Goal: Find contact information: Find contact information

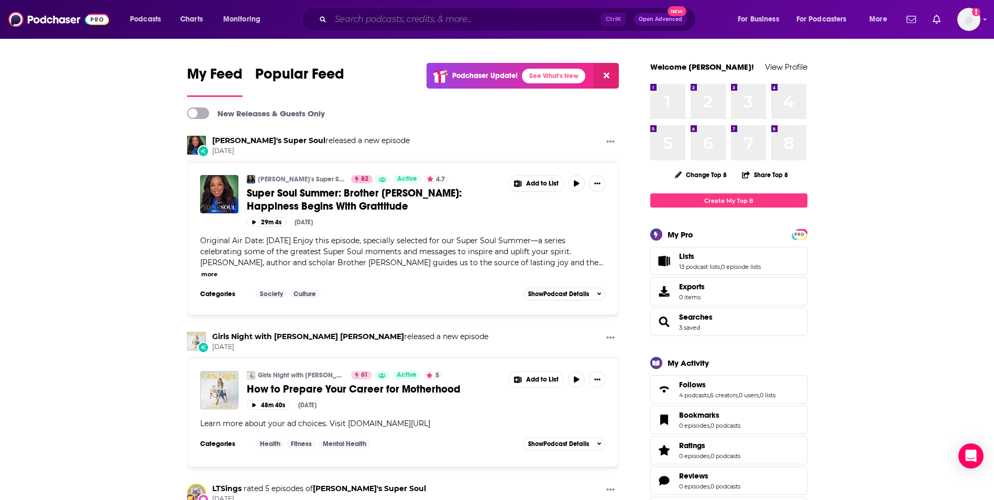
click at [400, 18] on input "Search podcasts, credits, & more..." at bounding box center [466, 19] width 270 height 17
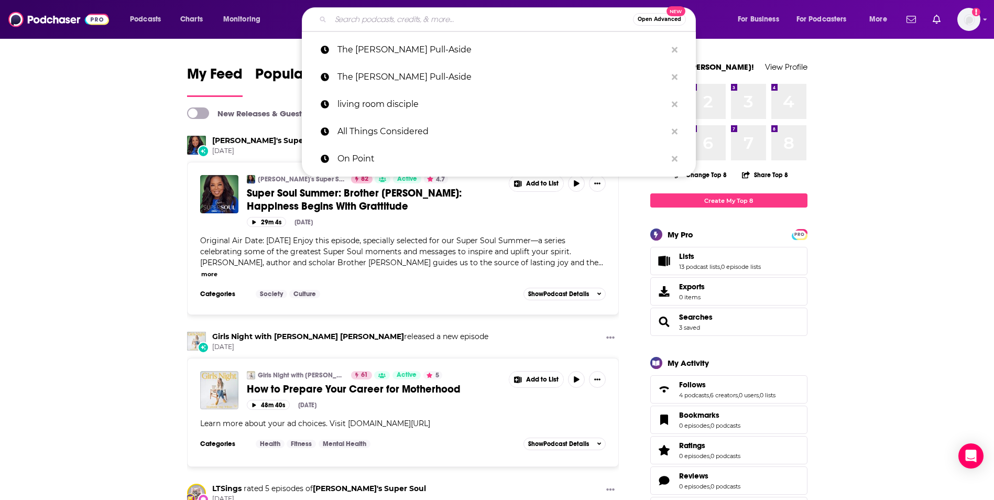
paste input "The Disciple-Making Parent Podcast"
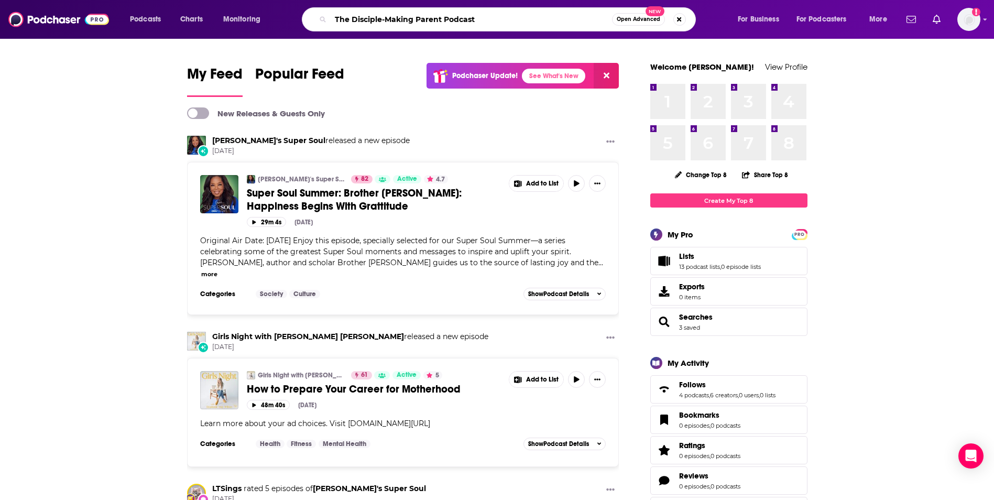
click at [465, 20] on input "The Disciple-Making Parent Podcast" at bounding box center [471, 19] width 281 height 17
type input "The Disciple-Making Parent"
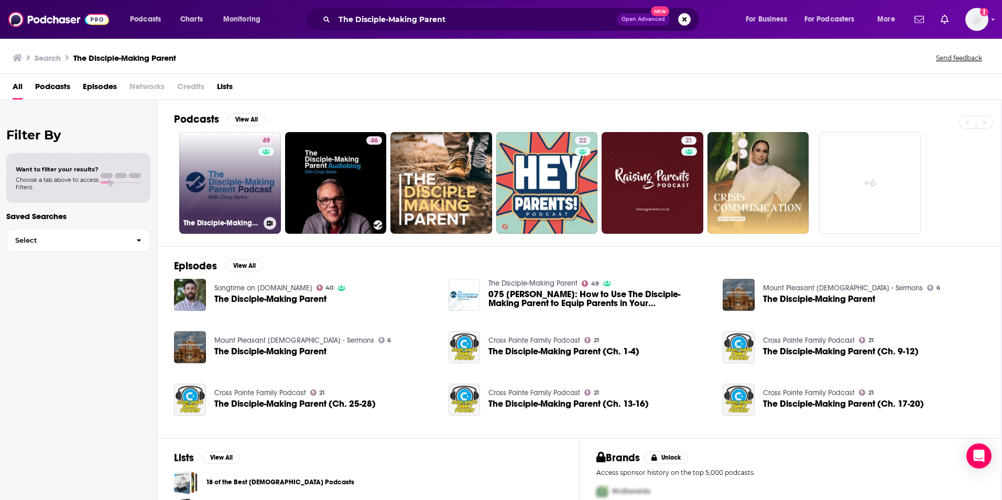
click at [221, 198] on link "49 The Disciple-Making Parent" at bounding box center [230, 183] width 102 height 102
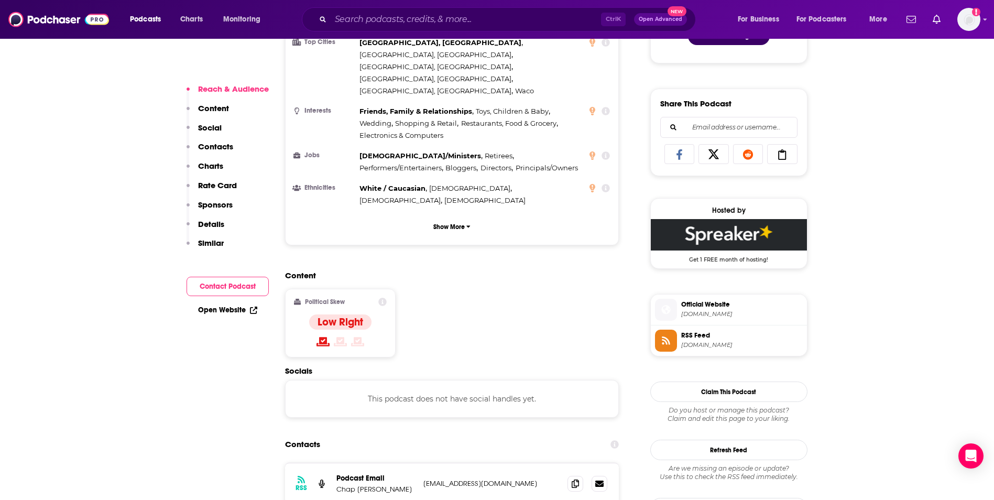
scroll to position [608, 0]
click at [498, 479] on p "[EMAIL_ADDRESS][DOMAIN_NAME]" at bounding box center [492, 483] width 136 height 9
copy div "[EMAIL_ADDRESS][DOMAIN_NAME] [EMAIL_ADDRESS][DOMAIN_NAME]"
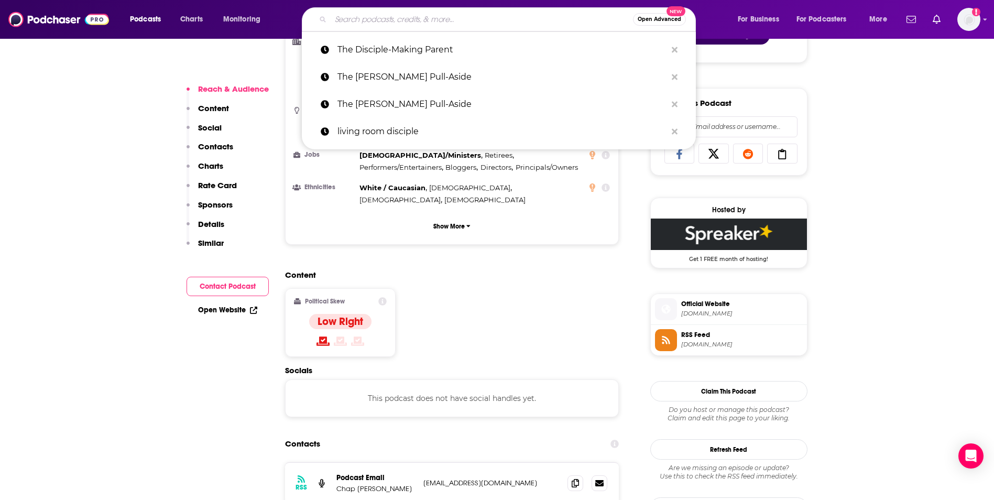
click at [448, 24] on input "Search podcasts, credits, & more..." at bounding box center [482, 19] width 302 height 17
paste input "Spiritual Life and Leadership Podcast"
type input "Spiritual Life and Leadership Podcast"
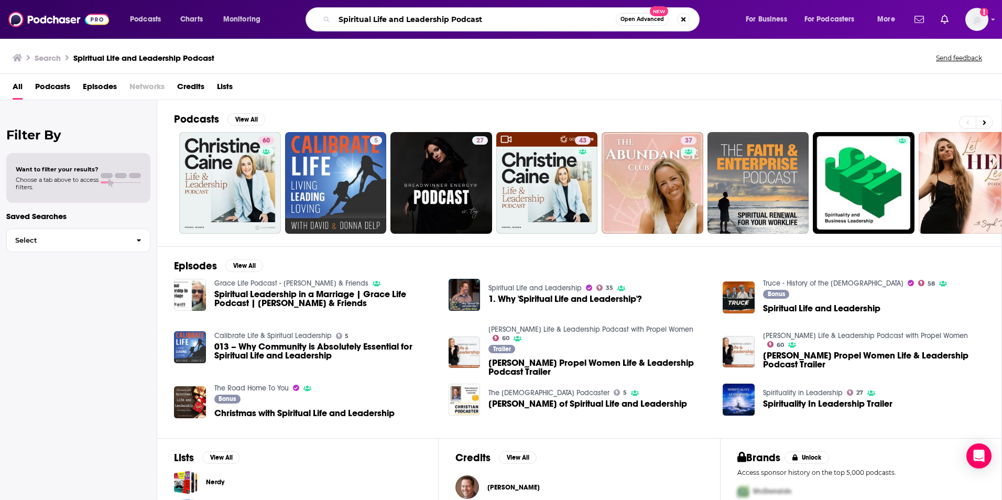
click at [451, 17] on input "Spiritual Life and Leadership Podcast" at bounding box center [474, 19] width 281 height 17
type input "Spiritual Life and Leadership"
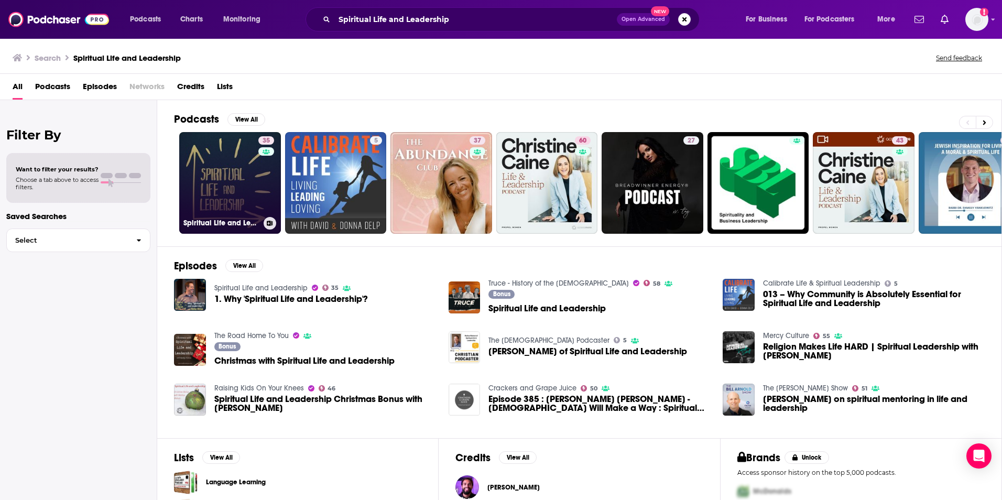
click at [243, 162] on link "35 Spiritual Life and Leadership" at bounding box center [230, 183] width 102 height 102
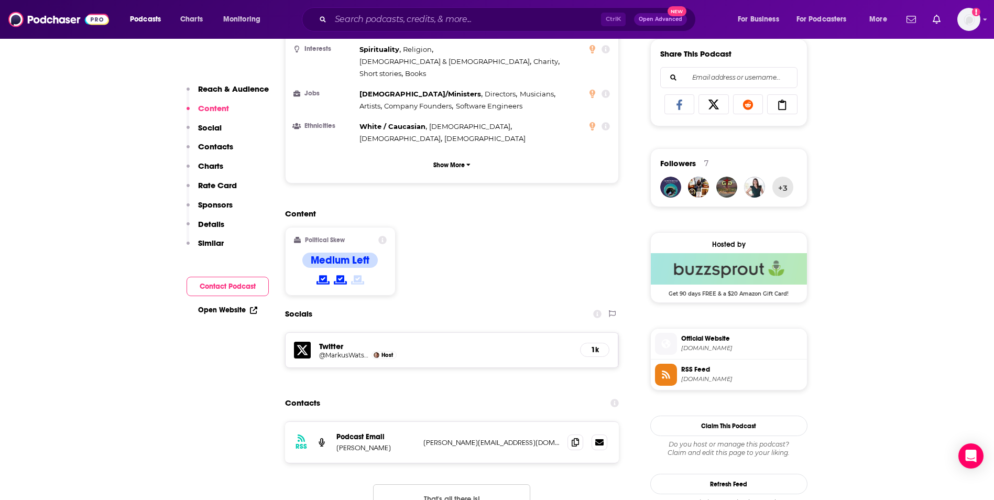
scroll to position [671, 0]
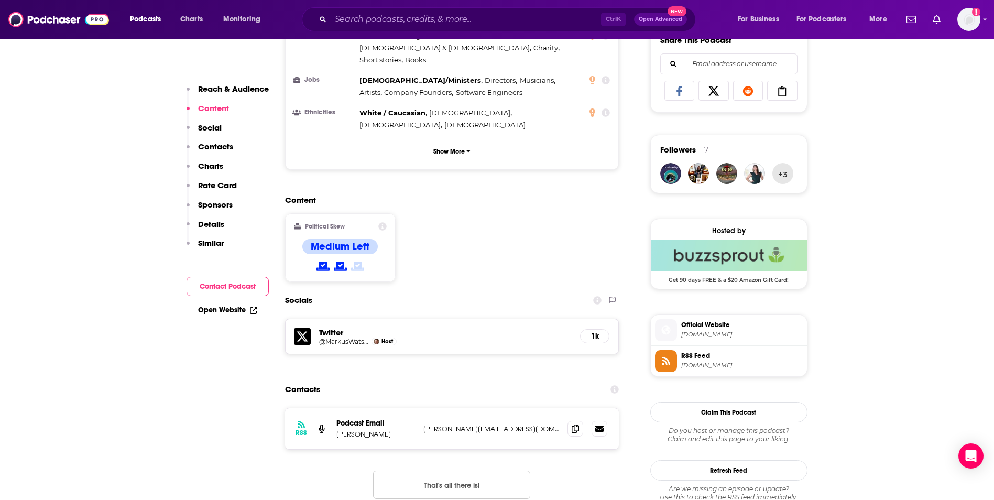
click at [520, 425] on p "[PERSON_NAME][EMAIL_ADDRESS][DOMAIN_NAME]" at bounding box center [492, 429] width 136 height 9
copy div "[PERSON_NAME][EMAIL_ADDRESS][DOMAIN_NAME] [PERSON_NAME][EMAIL_ADDRESS][DOMAIN_N…"
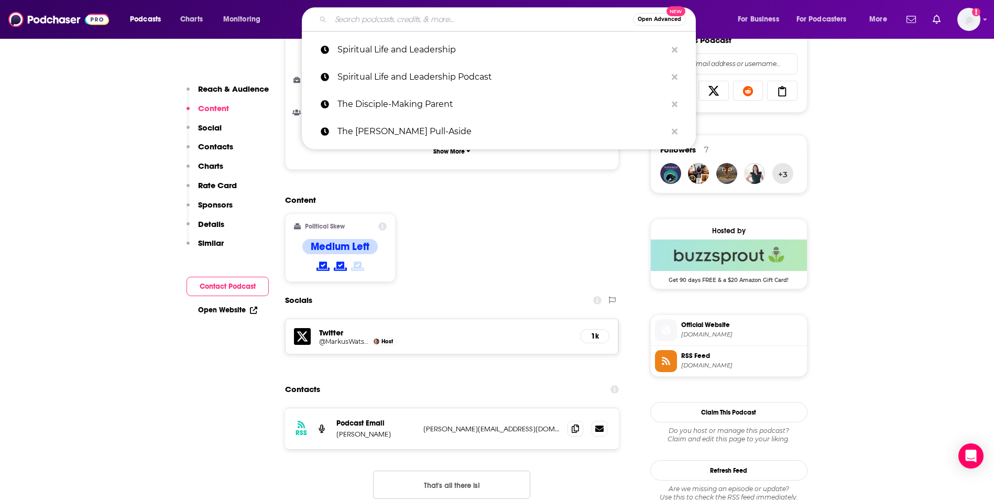
click at [411, 23] on input "Search podcasts, credits, & more..." at bounding box center [482, 19] width 302 height 17
paste input "[DEMOGRAPHIC_DATA] Fearing Kids and the Parents Who Raise Them"
type input "[DEMOGRAPHIC_DATA] Fearing Kids and the Parents Who Raise Them"
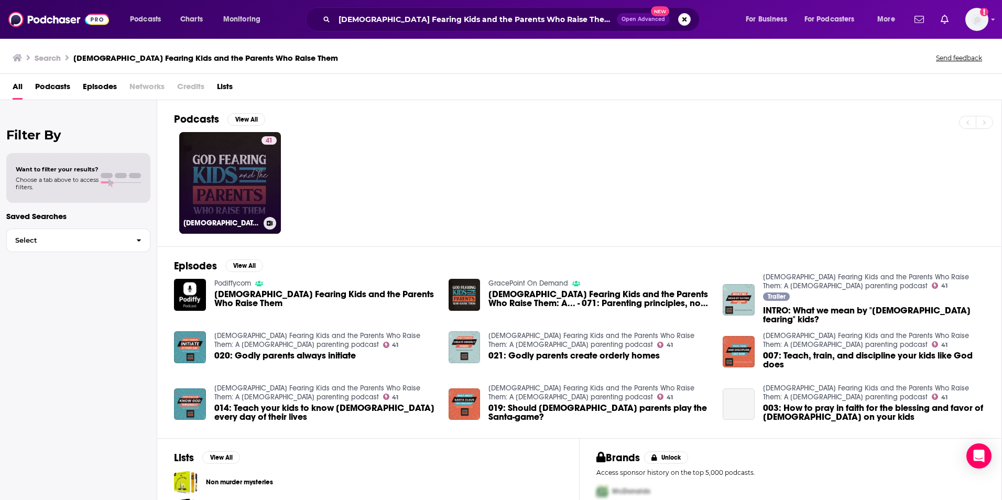
click at [254, 181] on link "41 [DEMOGRAPHIC_DATA] Fearing Kids and the Parents Who Raise Them: A [DEMOGRAPH…" at bounding box center [230, 183] width 102 height 102
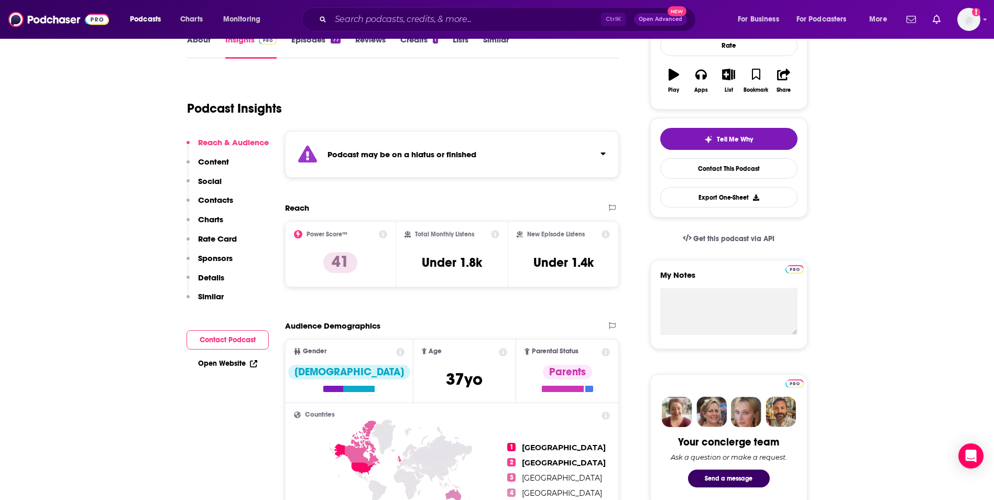
scroll to position [147, 0]
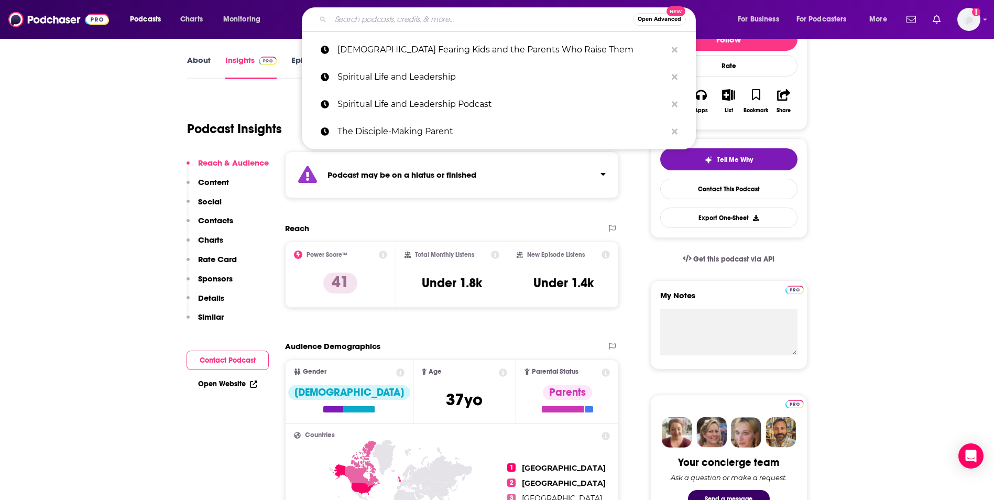
click at [370, 21] on input "Search podcasts, credits, & more..." at bounding box center [482, 19] width 302 height 17
paste input "Raising Good Humans"
type input "Raising Good Humans"
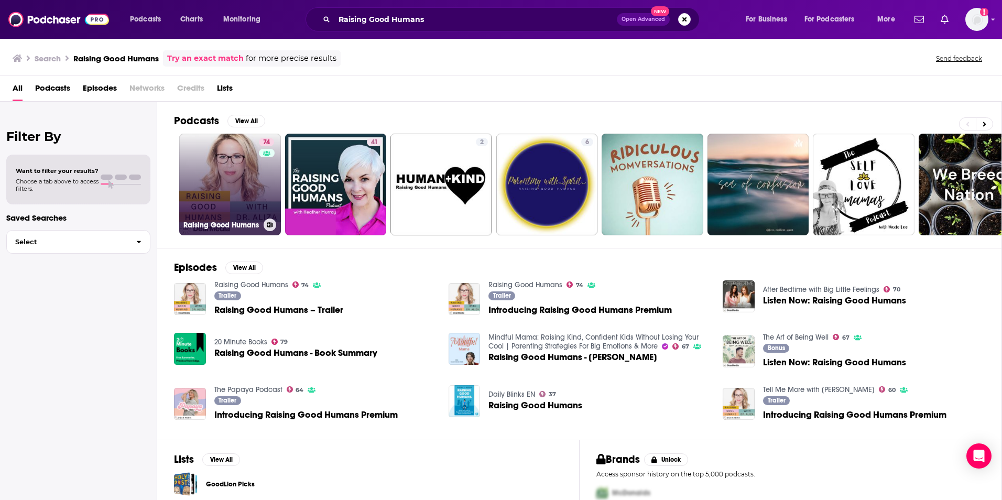
click at [219, 199] on link "74 Raising Good Humans" at bounding box center [230, 185] width 102 height 102
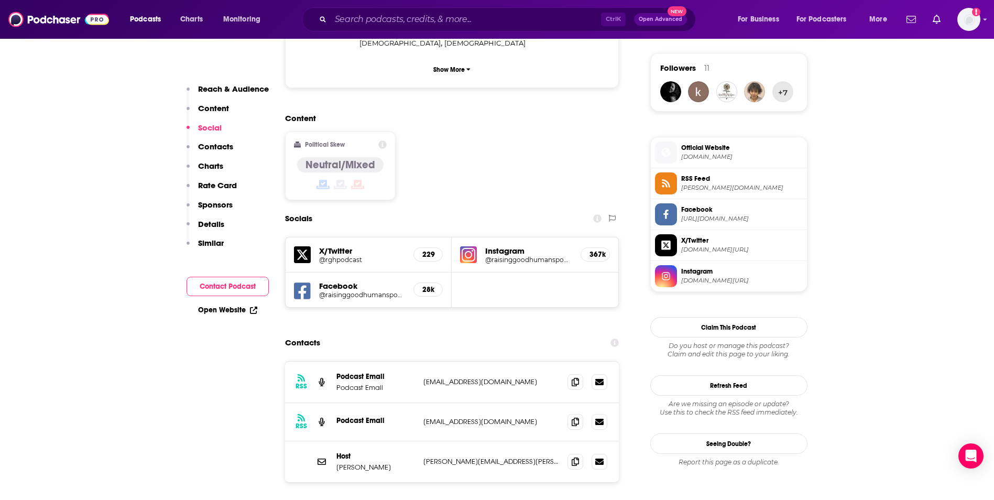
scroll to position [776, 0]
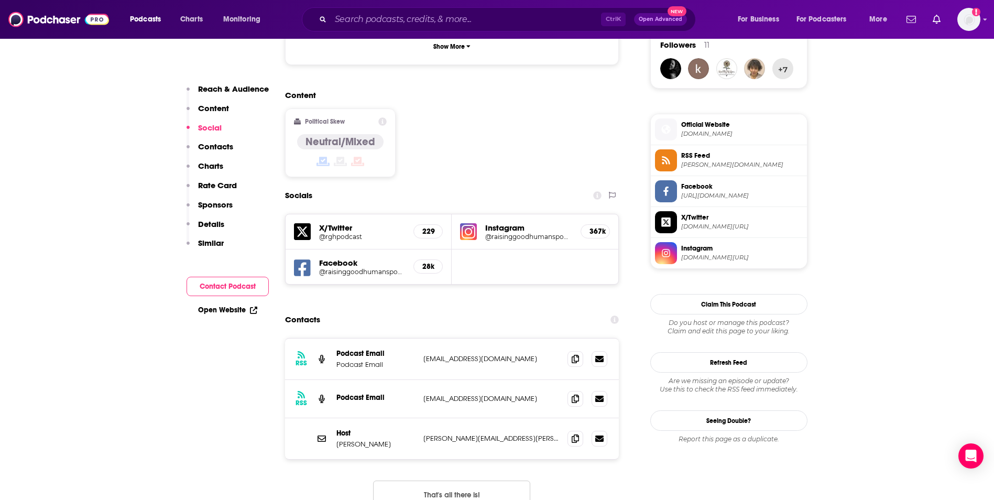
click at [557, 354] on p "[EMAIL_ADDRESS][DOMAIN_NAME]" at bounding box center [492, 358] width 136 height 9
copy div "[EMAIL_ADDRESS][DOMAIN_NAME] [EMAIL_ADDRESS][DOMAIN_NAME]"
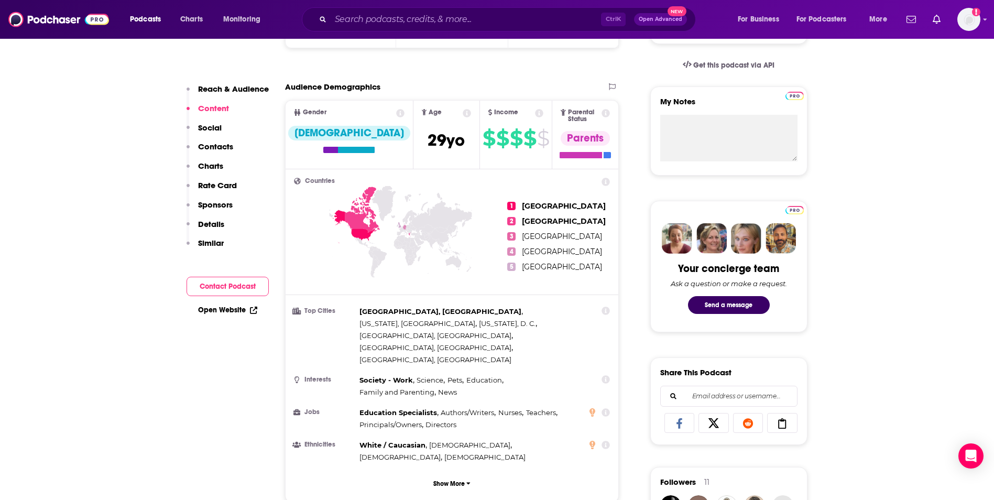
scroll to position [0, 0]
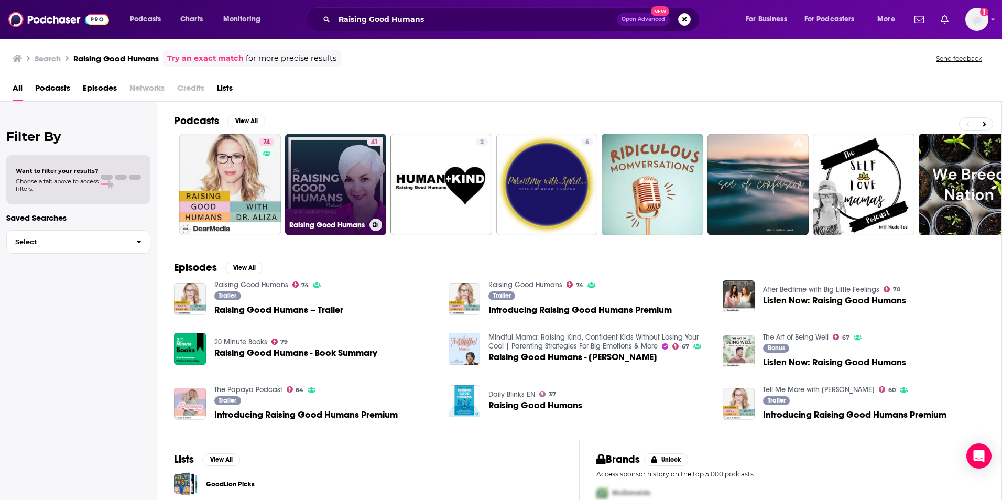
click at [315, 159] on link "41 Raising Good Humans" at bounding box center [336, 185] width 102 height 102
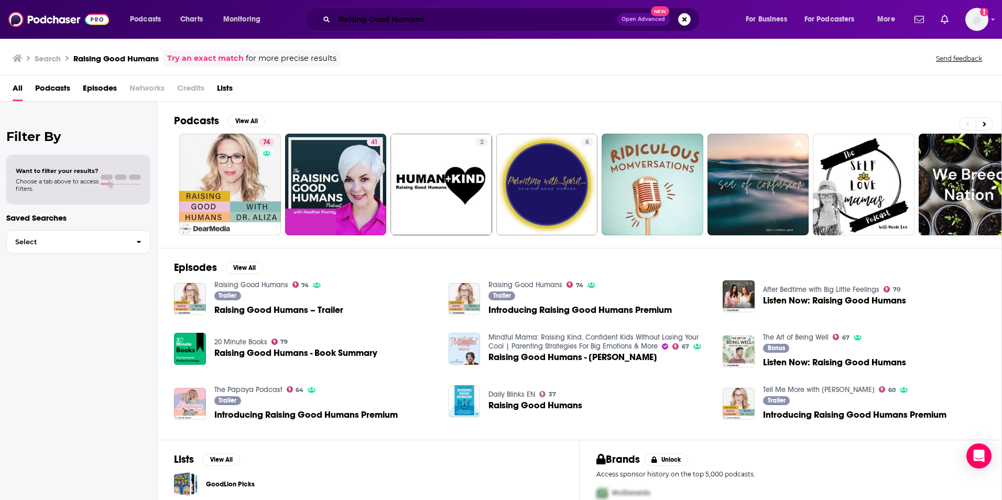
click at [434, 20] on input "Raising Good Humans" at bounding box center [475, 19] width 283 height 17
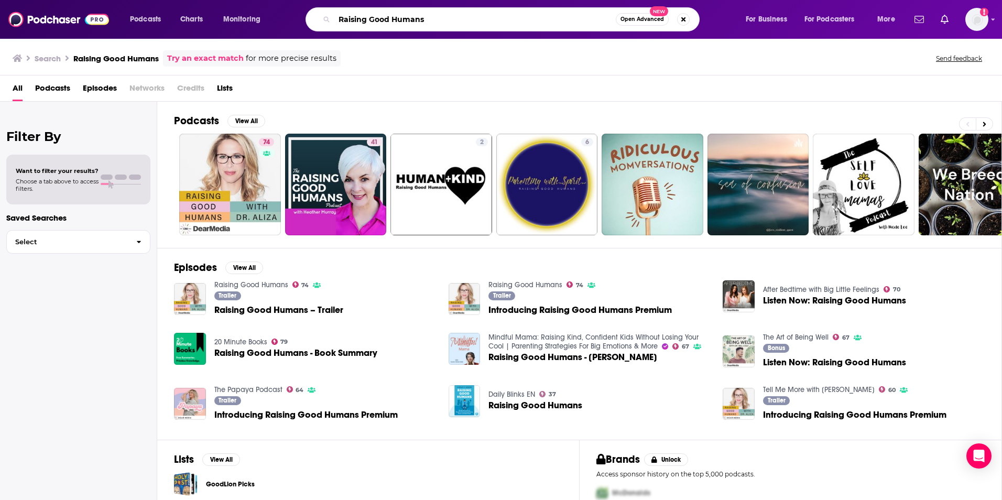
click at [434, 20] on input "Raising Good Humans" at bounding box center [474, 19] width 281 height 17
paste input "Boys and Girl"
type input "Raising Boys and Girls"
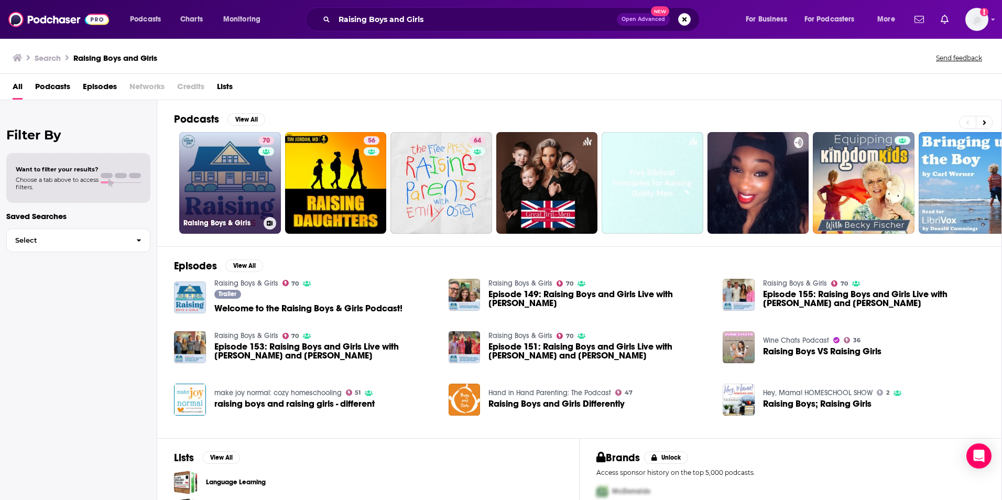
click at [247, 194] on link "70 Raising Boys & Girls" at bounding box center [230, 183] width 102 height 102
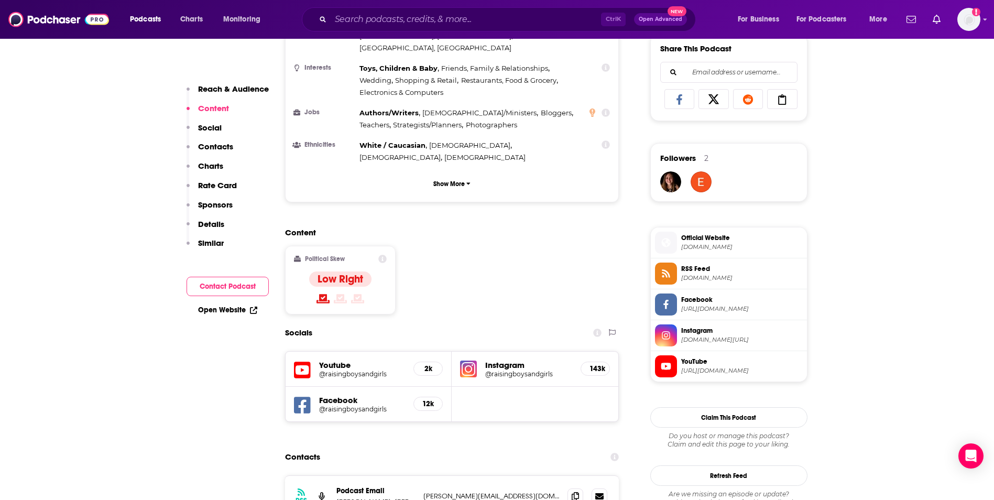
scroll to position [671, 0]
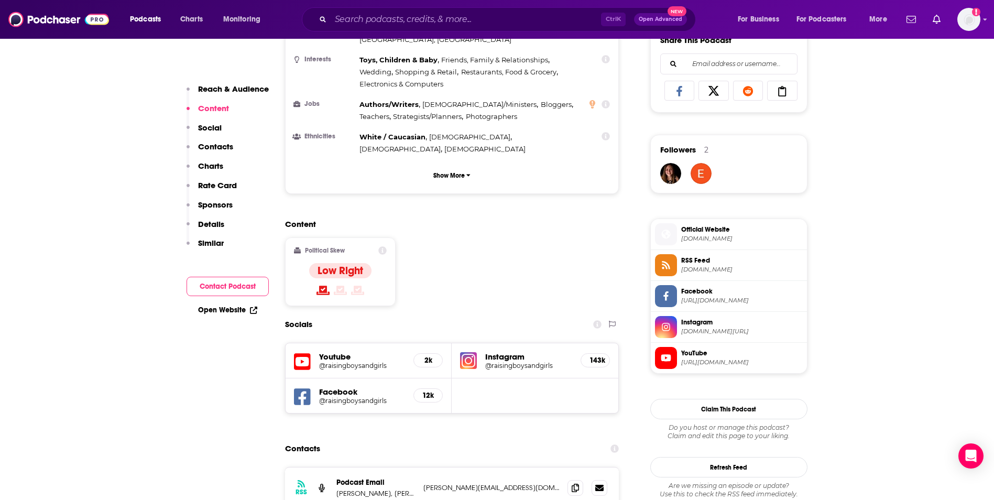
click at [539, 483] on p "[PERSON_NAME][EMAIL_ADDRESS][DOMAIN_NAME]" at bounding box center [492, 487] width 136 height 9
copy div "[PERSON_NAME][EMAIL_ADDRESS][DOMAIN_NAME] [PERSON_NAME][EMAIL_ADDRESS][DOMAIN_N…"
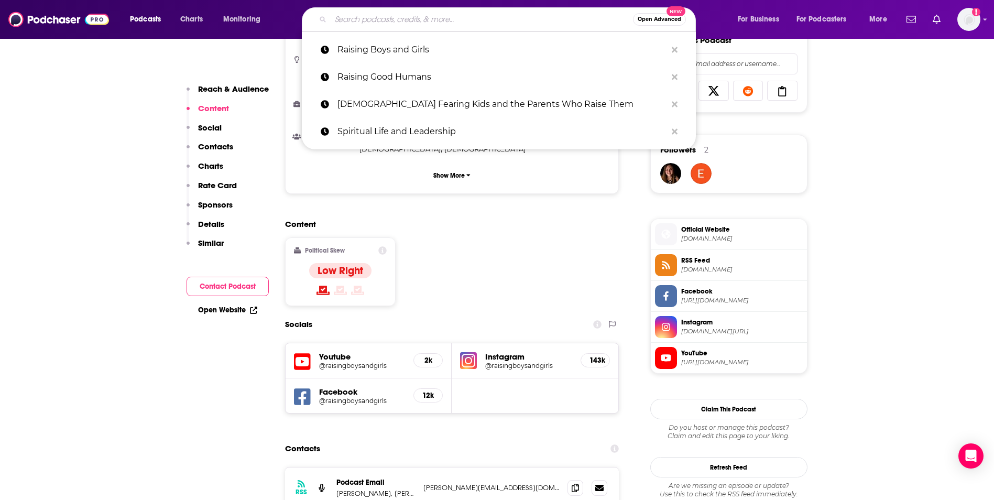
click at [428, 21] on input "Search podcasts, credits, & more..." at bounding box center [482, 19] width 302 height 17
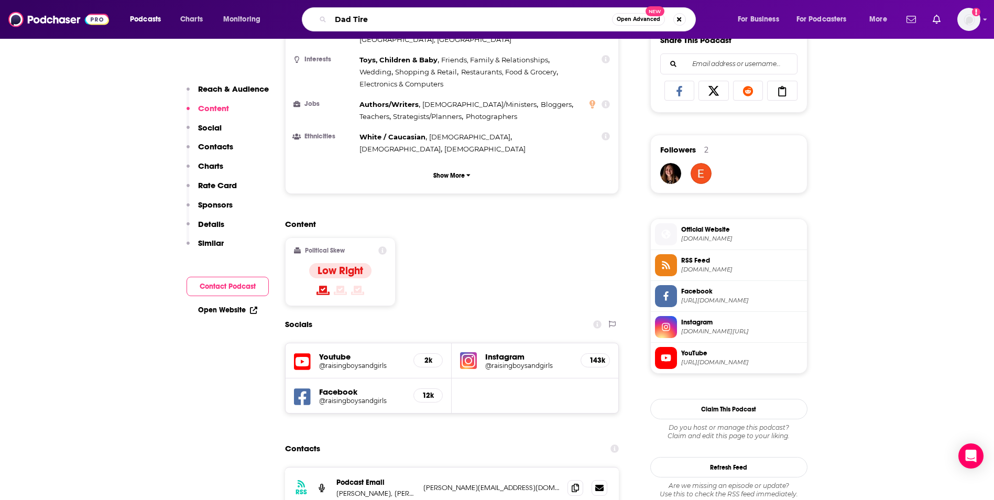
type input "Dad Tired"
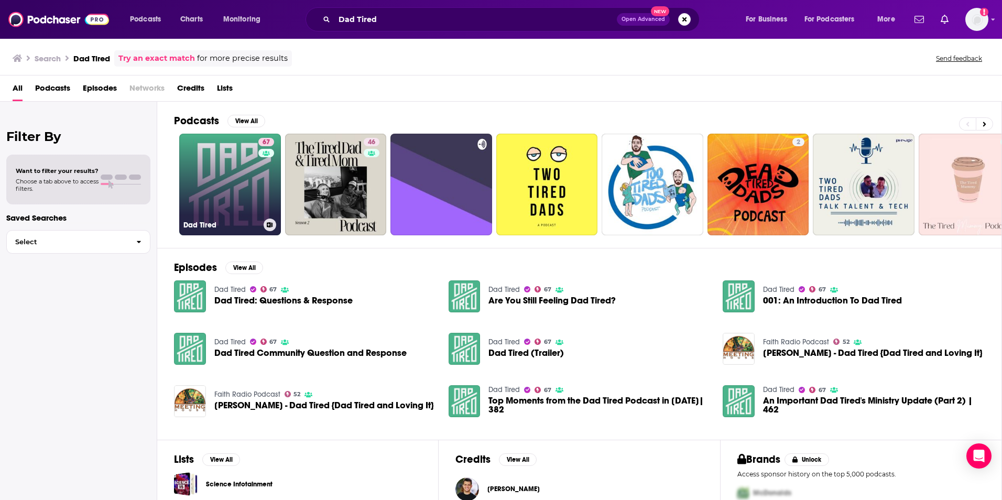
click at [240, 197] on link "67 Dad Tired" at bounding box center [230, 185] width 102 height 102
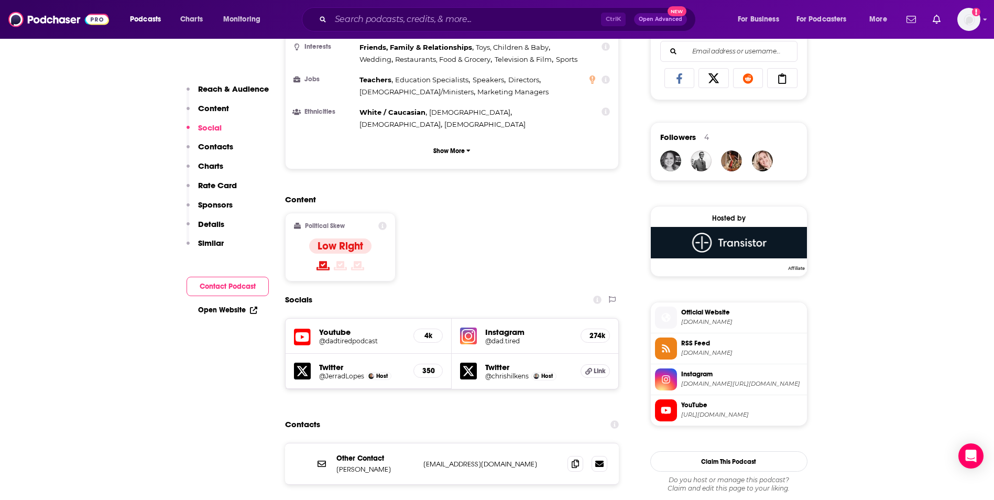
scroll to position [776, 0]
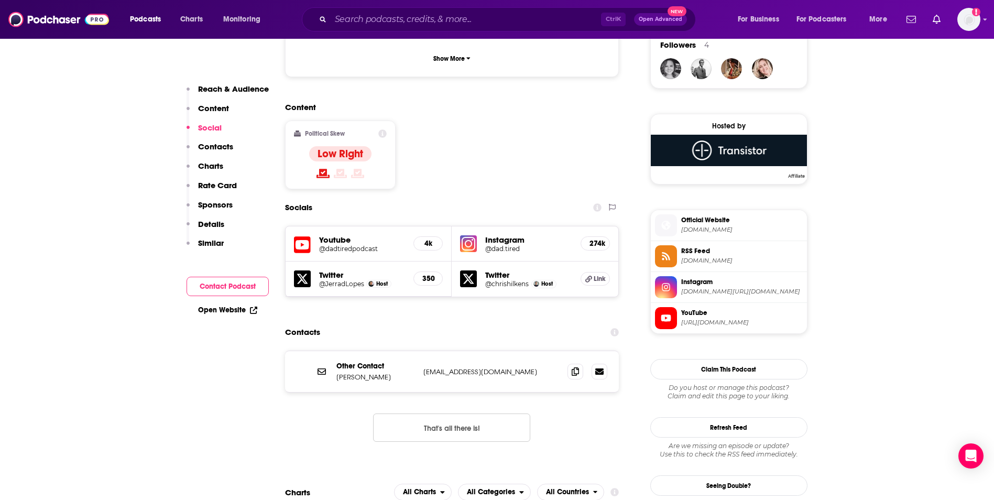
click at [504, 367] on p "[EMAIL_ADDRESS][DOMAIN_NAME]" at bounding box center [492, 371] width 136 height 9
copy div "[EMAIL_ADDRESS][DOMAIN_NAME] [EMAIL_ADDRESS][DOMAIN_NAME]"
